Goal: Book appointment/travel/reservation

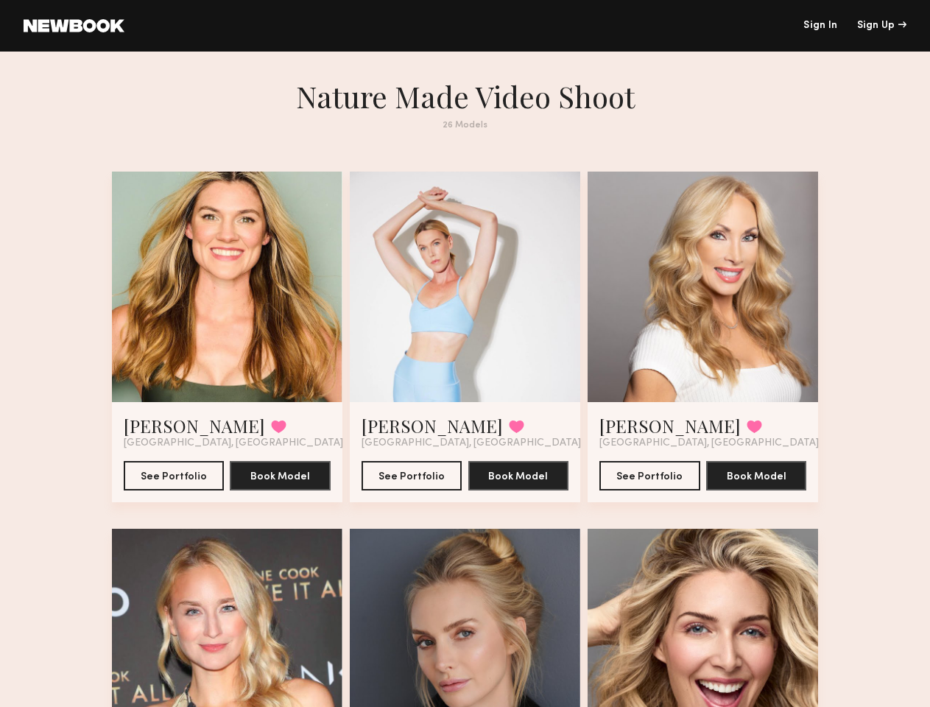
click at [882, 26] on div "Sign Up" at bounding box center [881, 26] width 49 height 10
click at [211, 296] on div at bounding box center [227, 287] width 231 height 231
click at [271, 433] on button at bounding box center [278, 426] width 15 height 13
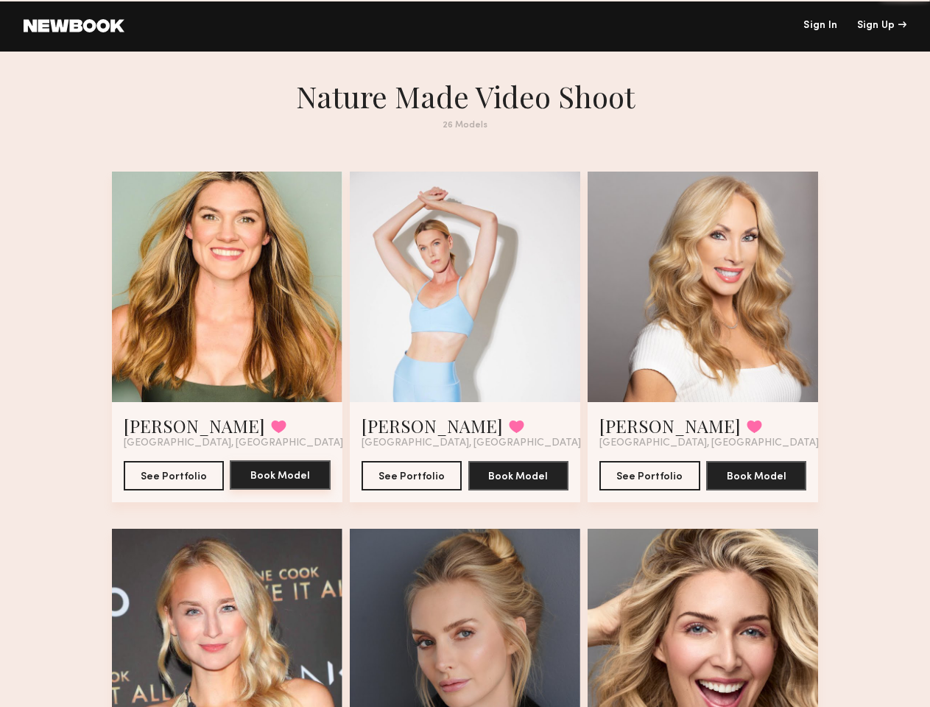
click at [268, 490] on button "Book Model" at bounding box center [280, 474] width 101 height 29
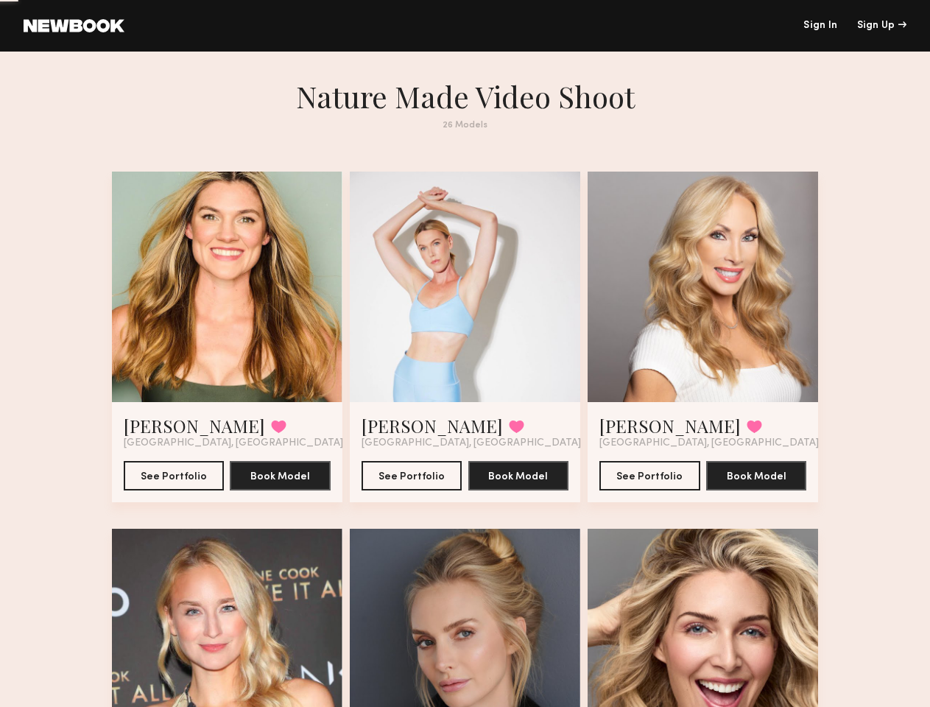
click at [465, 296] on div at bounding box center [465, 287] width 231 height 231
click at [509, 433] on button at bounding box center [516, 426] width 15 height 13
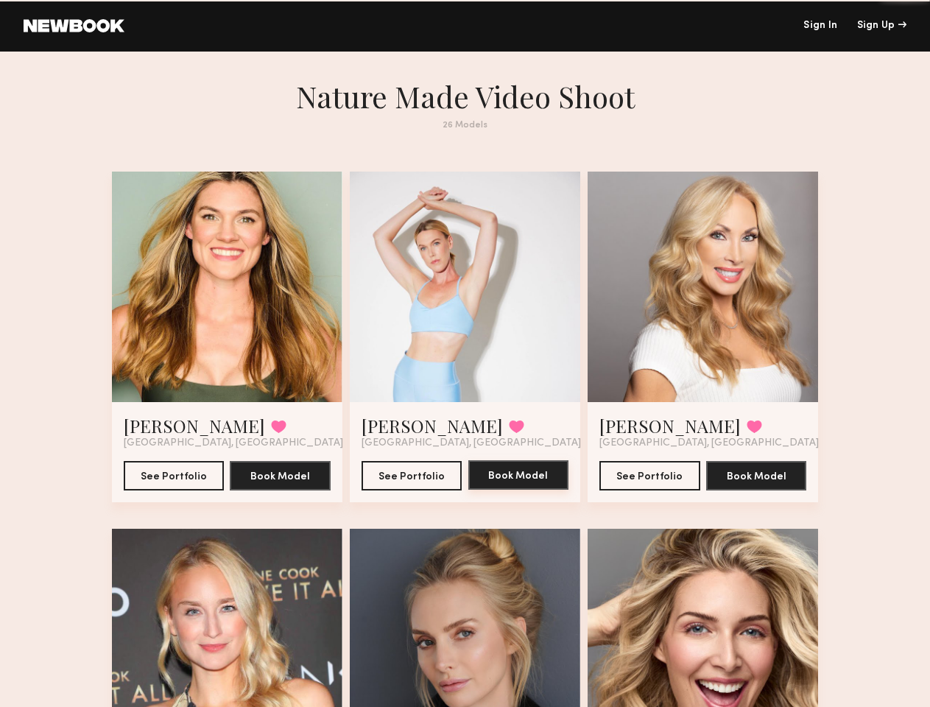
click at [522, 490] on button "Book Model" at bounding box center [518, 474] width 101 height 29
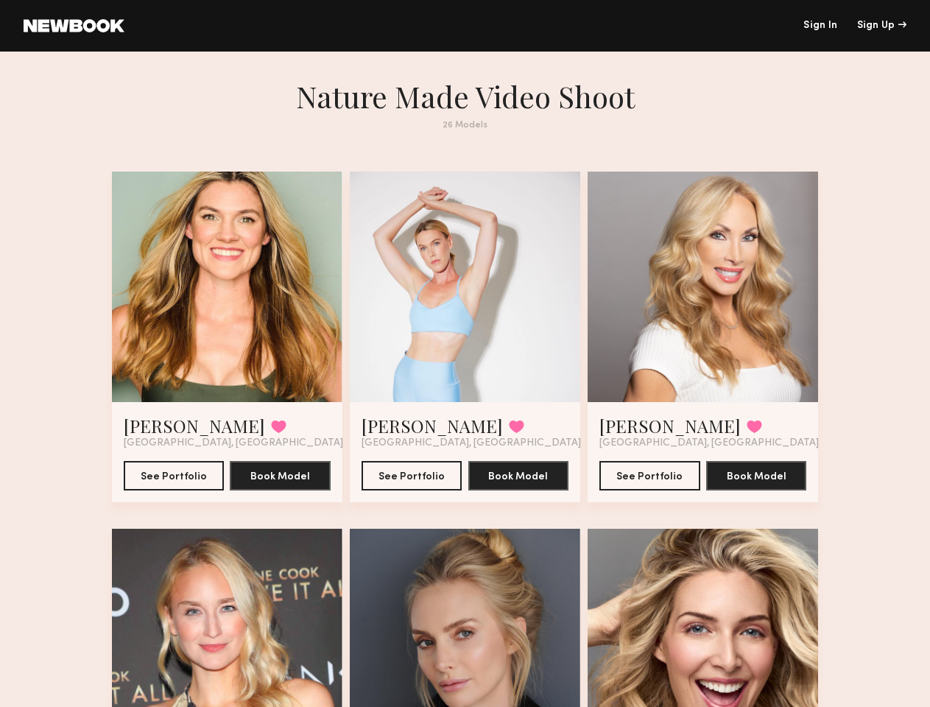
click at [719, 296] on div at bounding box center [703, 287] width 231 height 231
click at [747, 433] on button at bounding box center [754, 426] width 15 height 13
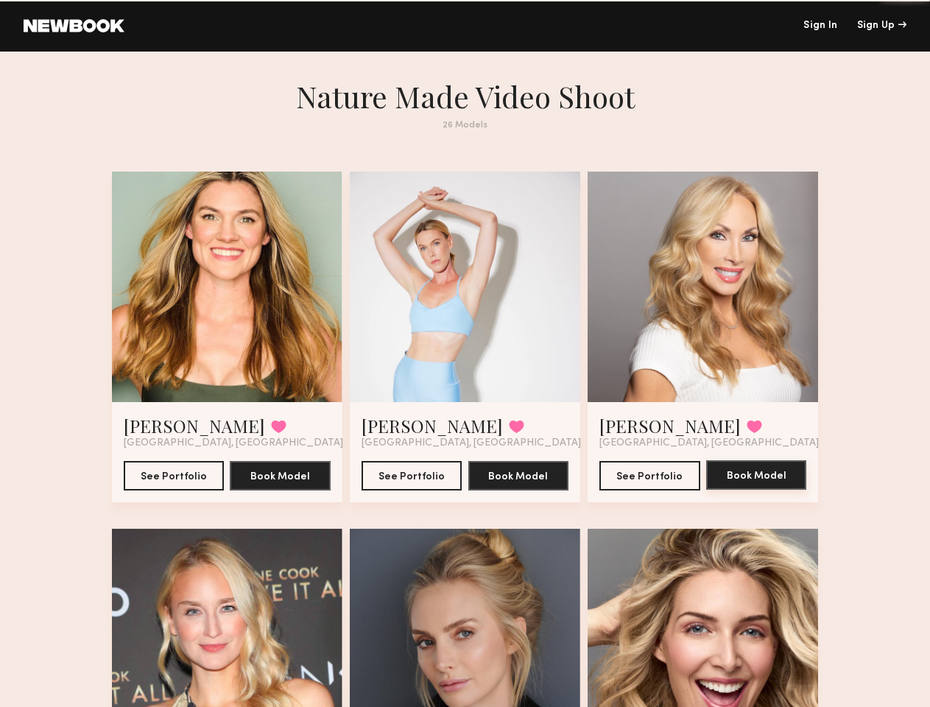
click at [776, 490] on button "Book Model" at bounding box center [756, 474] width 101 height 29
